Goal: Complete application form: Complete application form

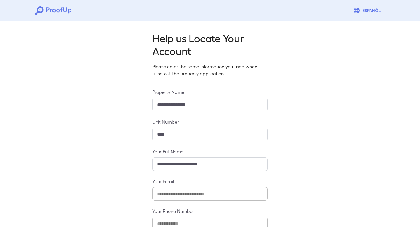
scroll to position [37, 0]
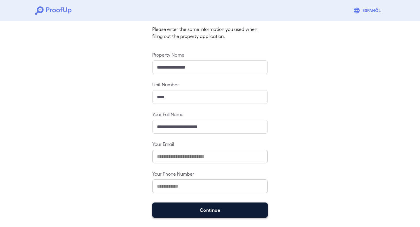
click at [224, 206] on button "Continue" at bounding box center [209, 209] width 115 height 15
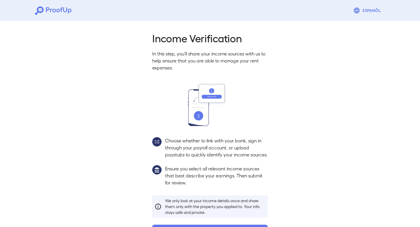
scroll to position [29, 0]
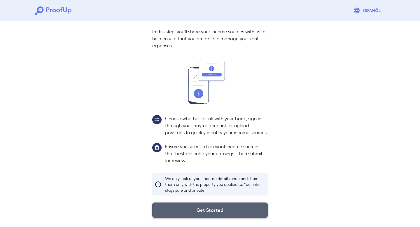
click at [226, 210] on button "Get Started" at bounding box center [209, 209] width 115 height 15
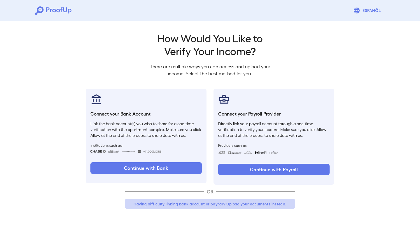
click at [255, 204] on button "Having difficulty linking bank account or payroll? Upload your documents instea…" at bounding box center [210, 203] width 170 height 10
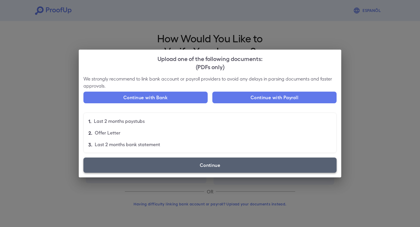
click at [251, 166] on label "Continue" at bounding box center [209, 164] width 253 height 15
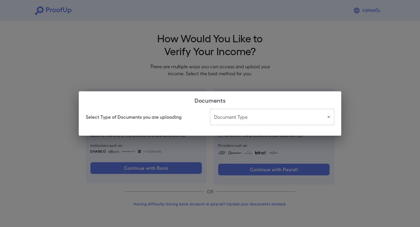
click at [254, 115] on body "Espanõl Go back How Would You Like to Verify Your Income? There are multiple wa…" at bounding box center [210, 111] width 420 height 223
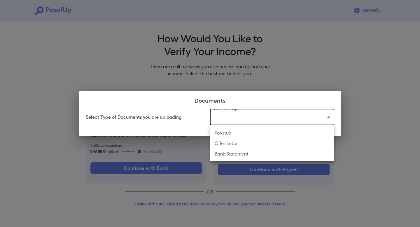
click at [258, 150] on li "Bank Statement" at bounding box center [272, 153] width 124 height 10
type input "**********"
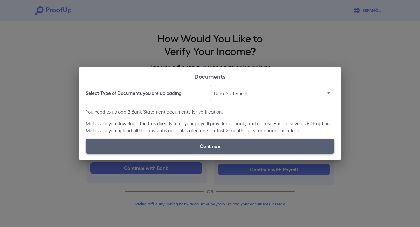
click at [245, 147] on label "Continue" at bounding box center [210, 145] width 248 height 15
click at [86, 153] on input "Continue" at bounding box center [86, 153] width 0 height 0
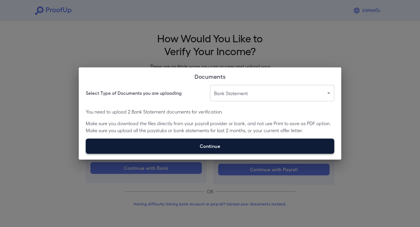
type input "**********"
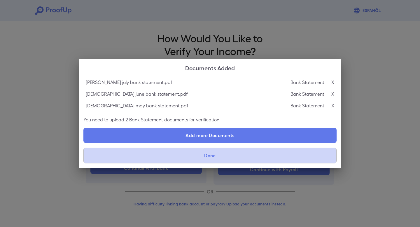
click at [243, 155] on button "Done" at bounding box center [209, 155] width 253 height 16
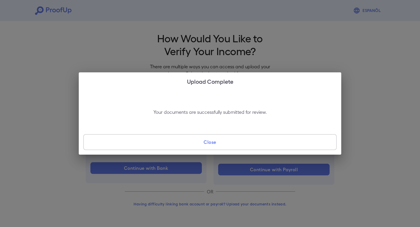
click at [238, 144] on button "Close" at bounding box center [209, 142] width 253 height 16
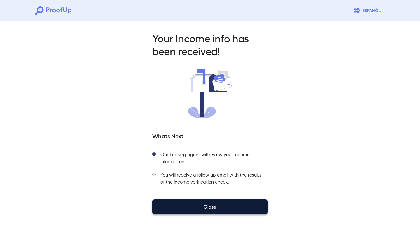
click at [248, 206] on button "Close" at bounding box center [209, 206] width 115 height 15
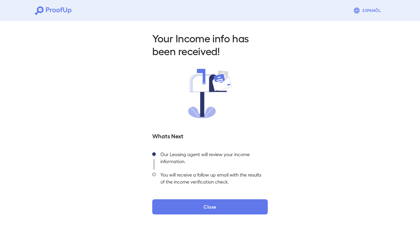
click at [204, 217] on div "Your Income info has been received! Whats Next Our Leasing agent will review yo…" at bounding box center [210, 121] width 420 height 205
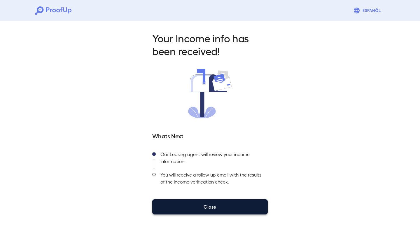
click at [202, 212] on button "Close" at bounding box center [209, 206] width 115 height 15
